Goal: Check status: Check status

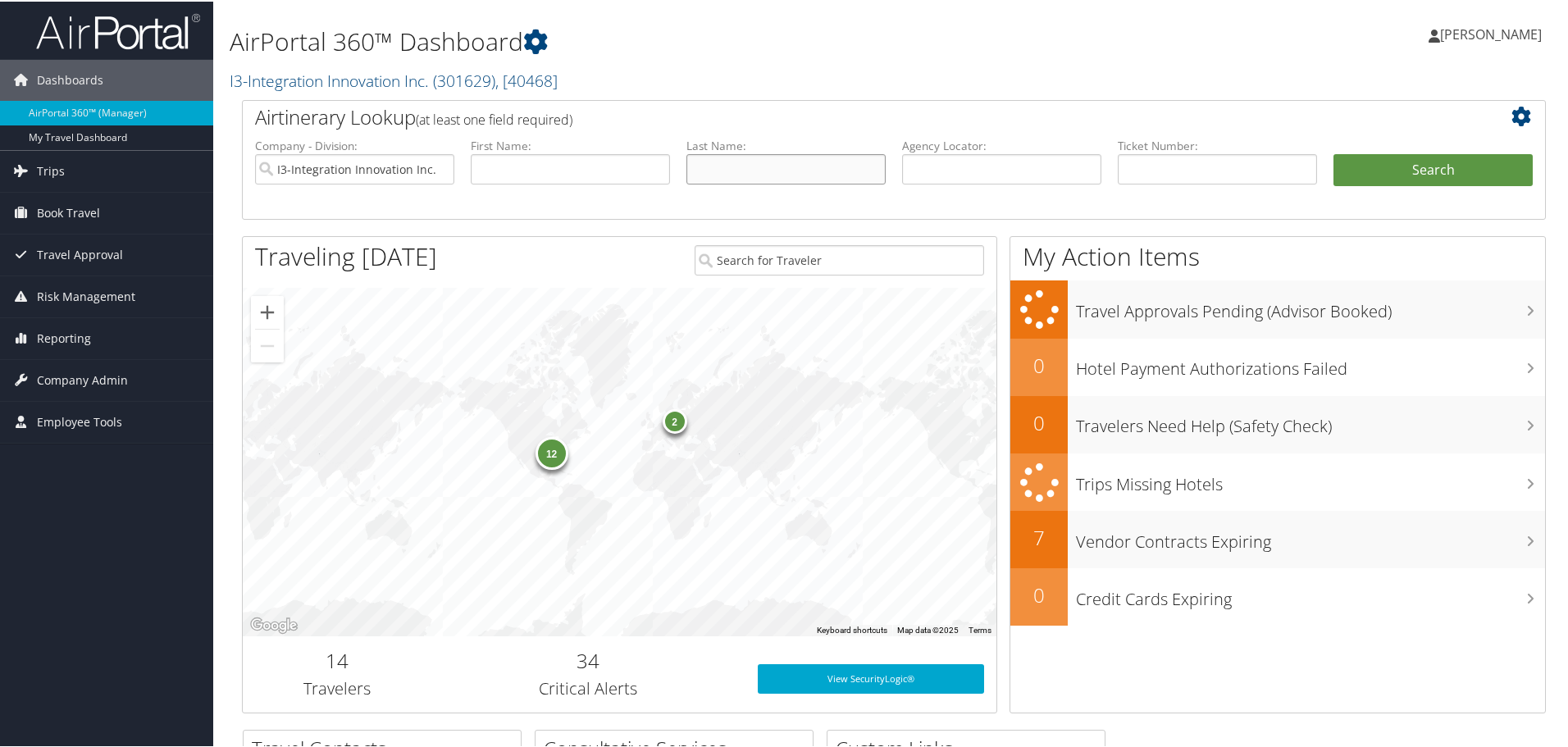
click at [734, 175] on input "text" at bounding box center [785, 168] width 199 height 31
type input "[PERSON_NAME]"
click at [1351, 174] on button "Search" at bounding box center [1433, 169] width 199 height 32
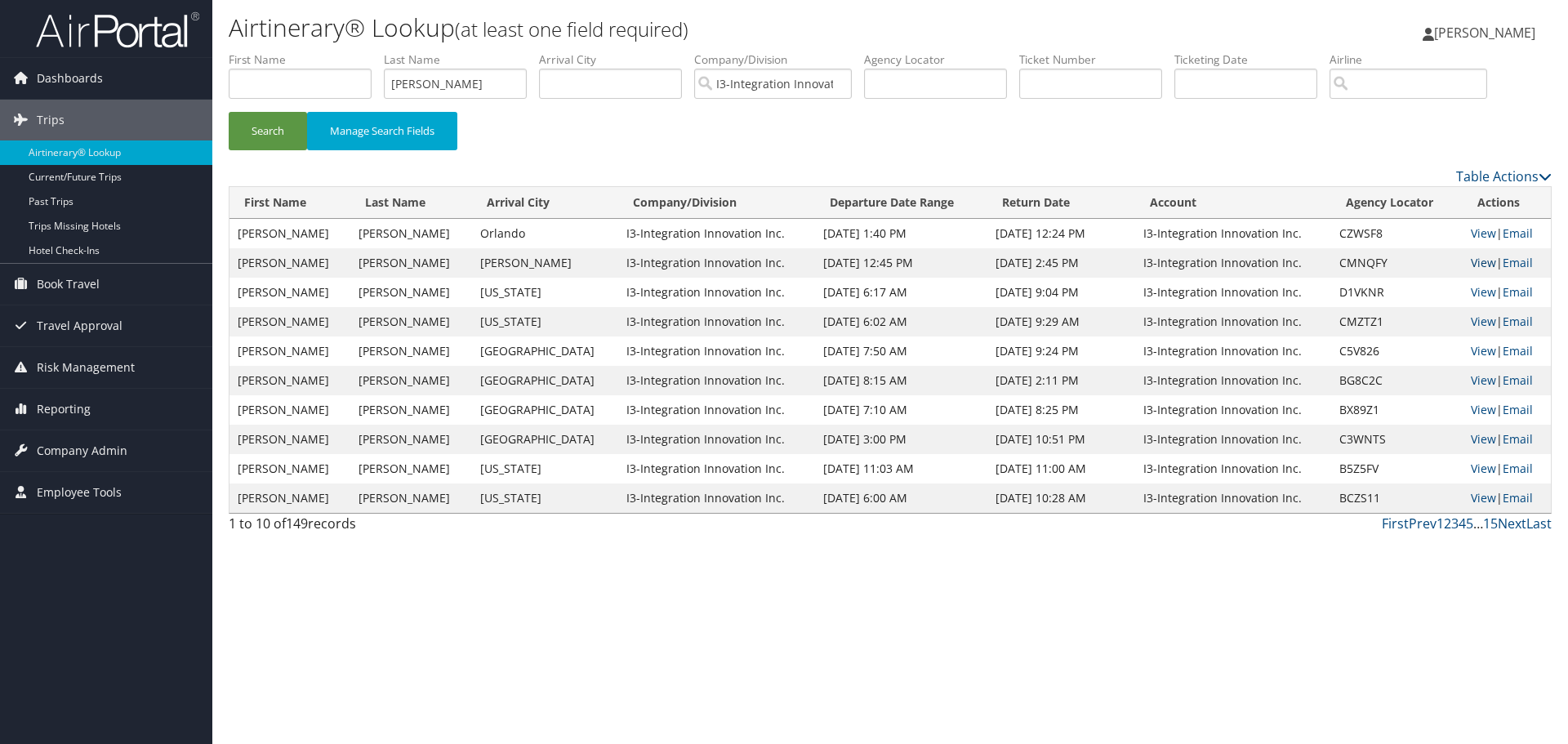
click at [1479, 265] on link "View" at bounding box center [1482, 262] width 25 height 16
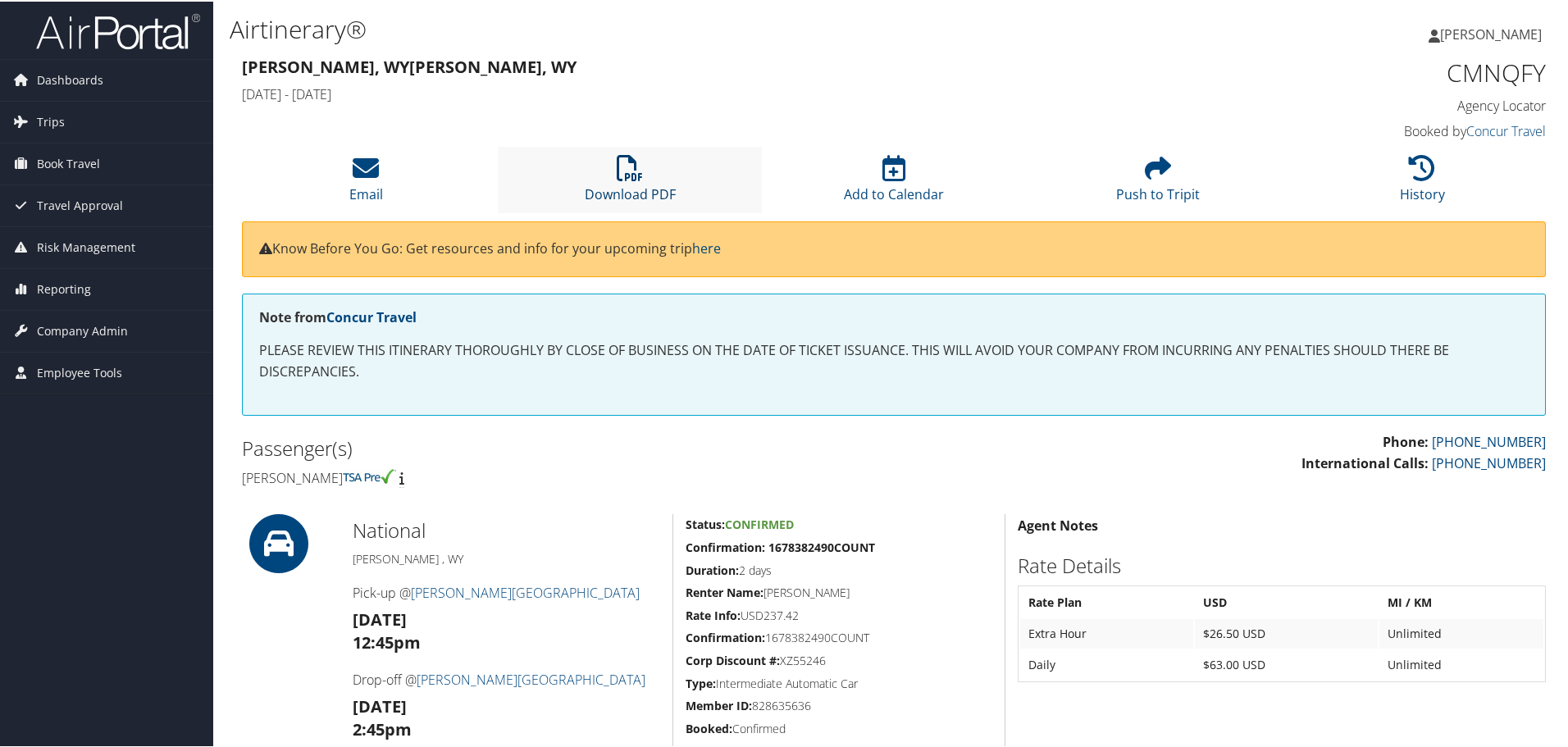
click at [618, 169] on icon at bounding box center [630, 166] width 26 height 26
